Goal: Transaction & Acquisition: Book appointment/travel/reservation

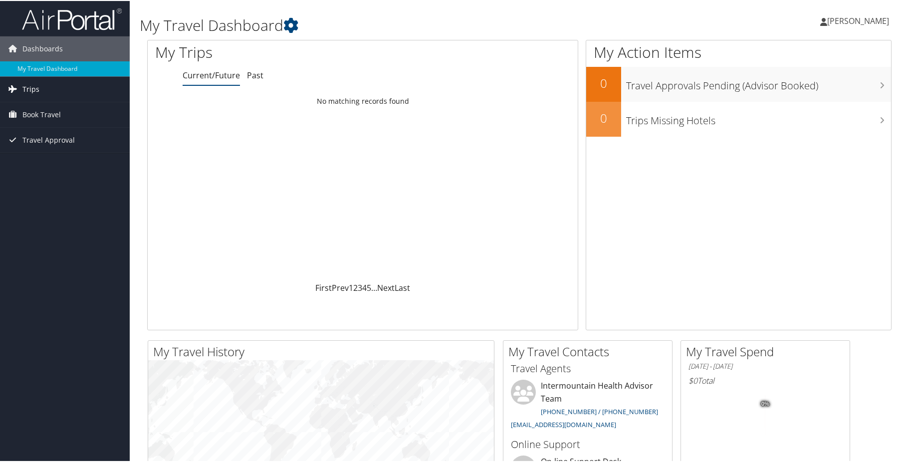
click at [79, 87] on link "Trips" at bounding box center [65, 88] width 130 height 25
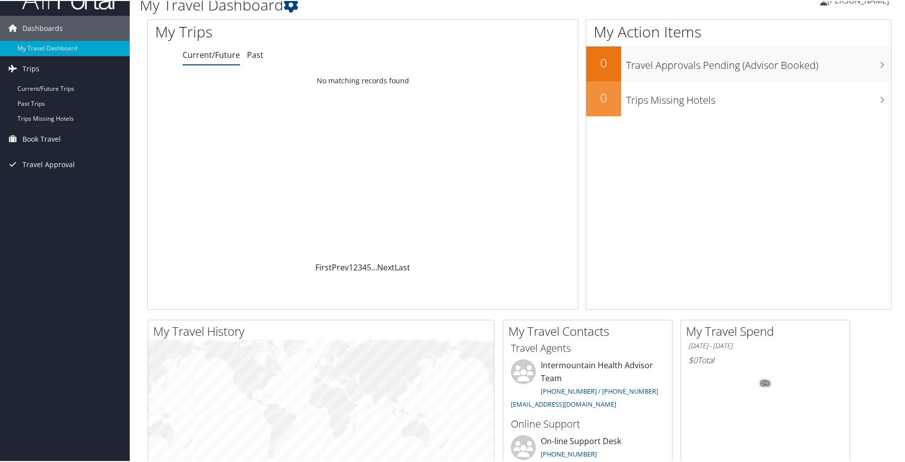
scroll to position [2, 0]
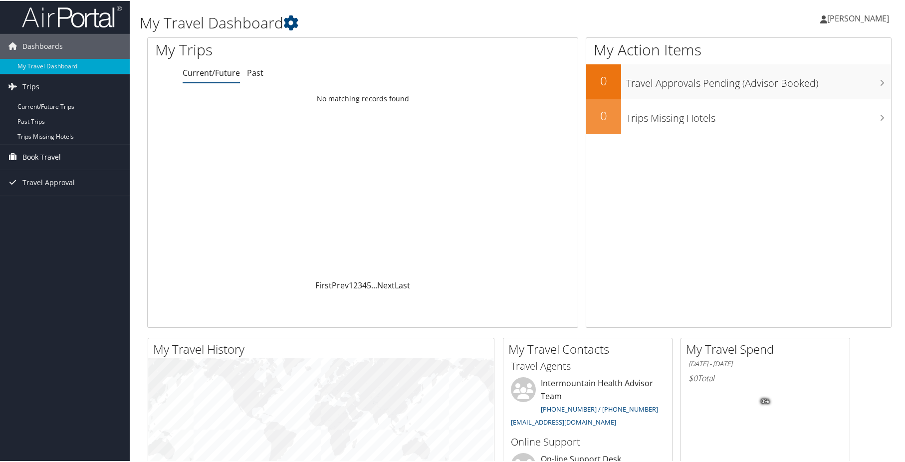
click at [65, 162] on link "Book Travel" at bounding box center [65, 156] width 130 height 25
click at [76, 209] on link "Book/Manage Online Trips" at bounding box center [65, 206] width 130 height 15
